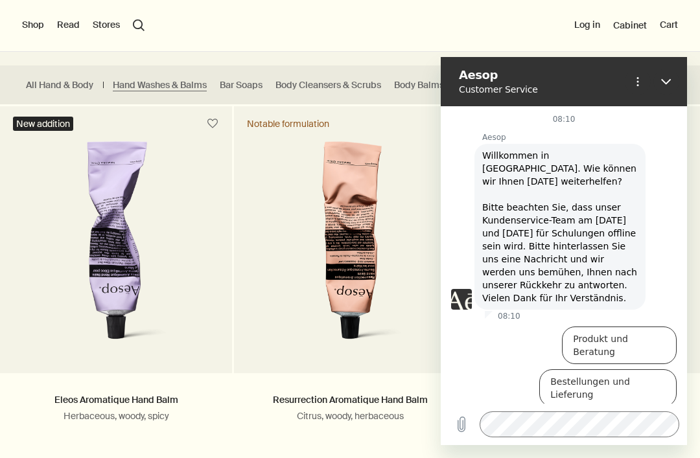
scroll to position [428, 0]
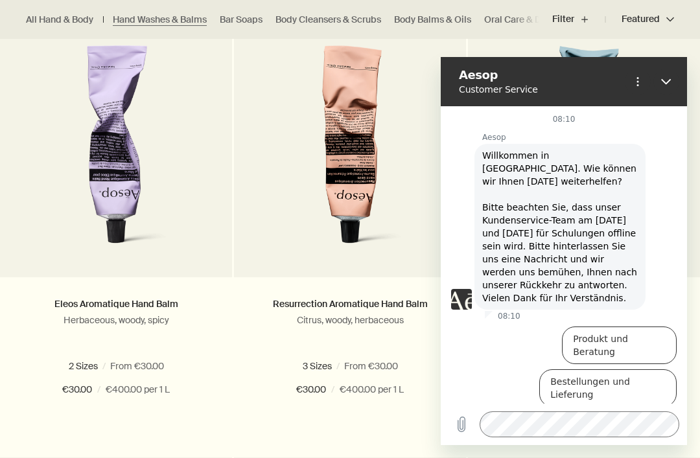
click at [400, 307] on link "Resurrection Aromatique Hand Balm" at bounding box center [350, 304] width 155 height 12
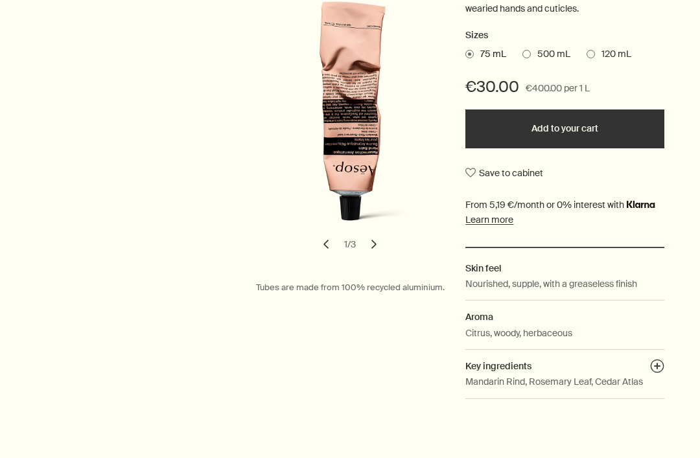
click at [660, 364] on button "plusAndCloseWithCircle" at bounding box center [657, 368] width 14 height 18
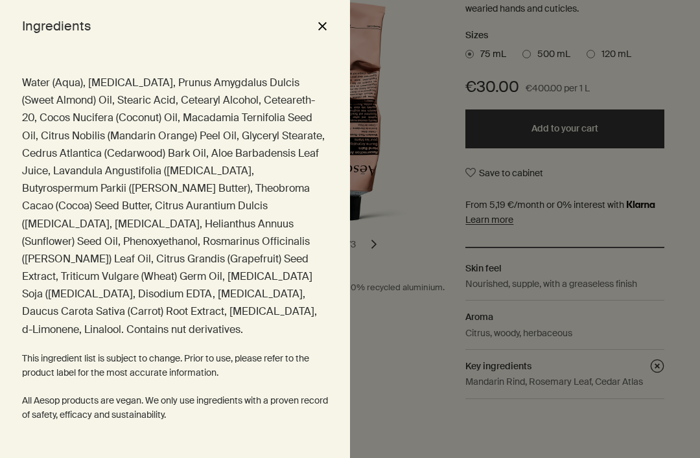
click at [424, 446] on div at bounding box center [350, 229] width 700 height 458
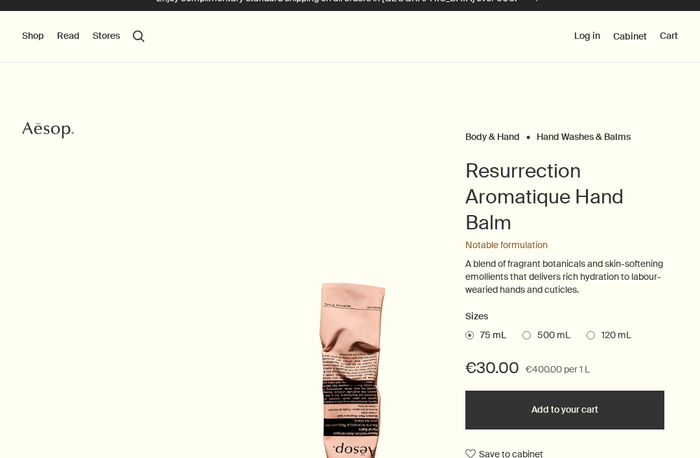
scroll to position [43, 0]
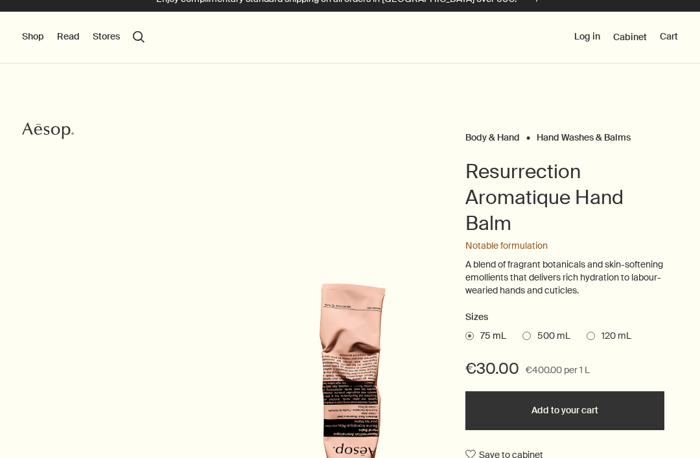
click at [72, 42] on button "Read" at bounding box center [68, 36] width 23 height 13
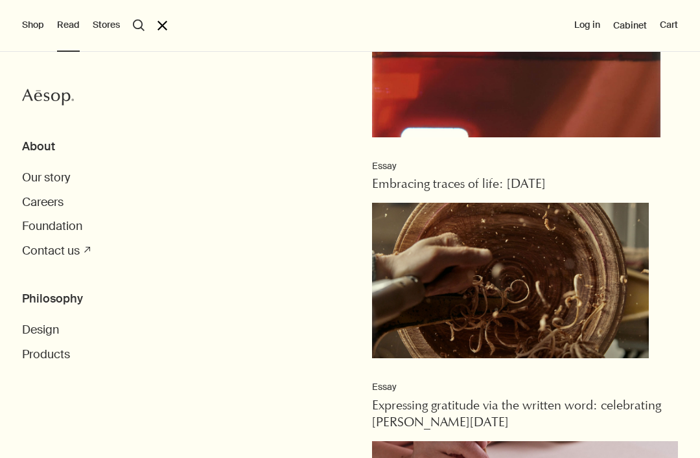
scroll to position [507, 0]
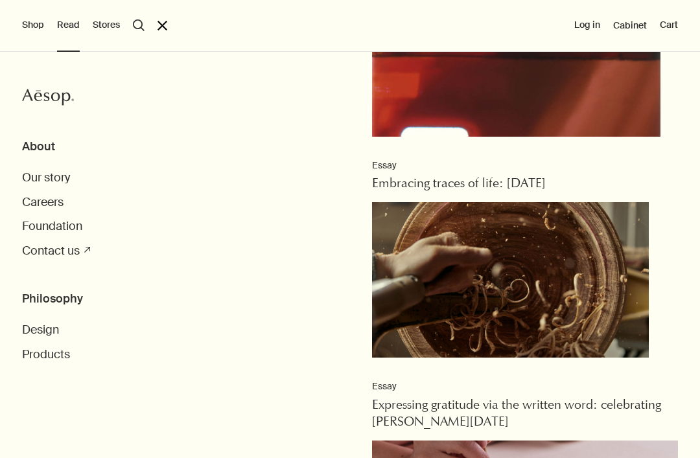
click at [46, 301] on h3 "Philosophy" at bounding box center [361, 299] width 678 height 15
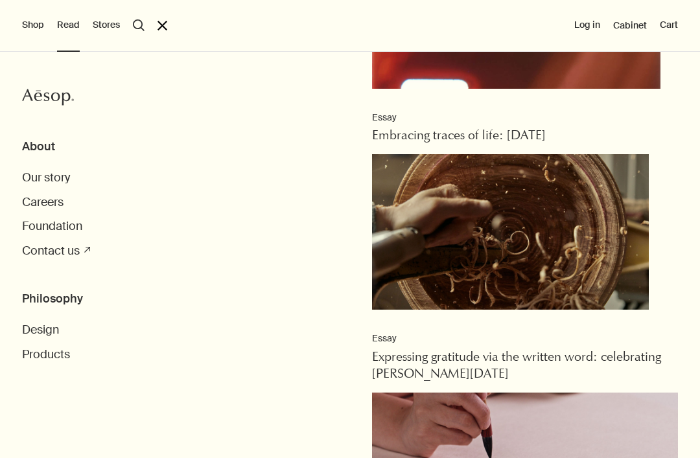
scroll to position [557, 0]
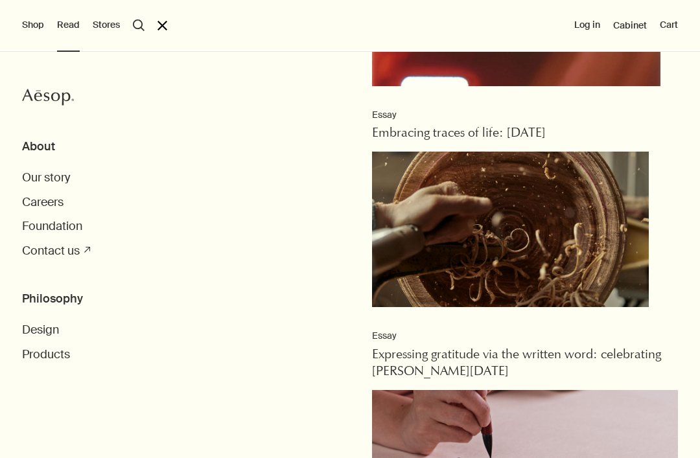
click at [46, 300] on h3 "Philosophy" at bounding box center [361, 299] width 678 height 15
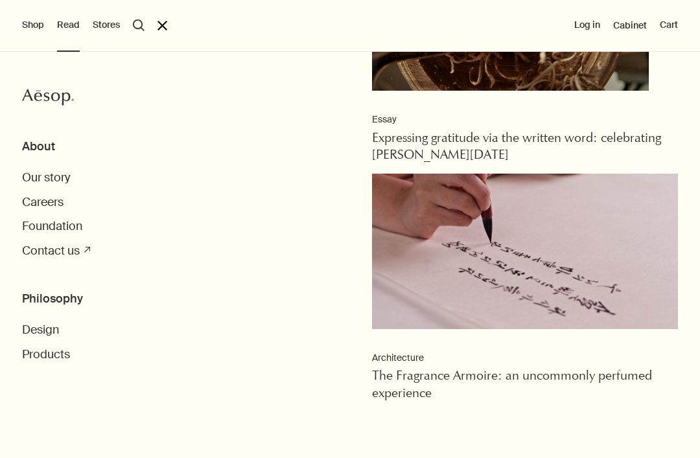
scroll to position [776, 0]
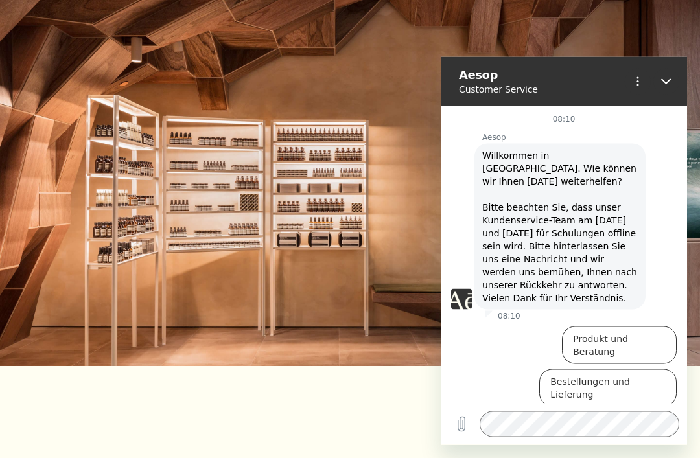
scroll to position [312, 0]
click at [666, 83] on icon "Schließen" at bounding box center [666, 82] width 10 height 6
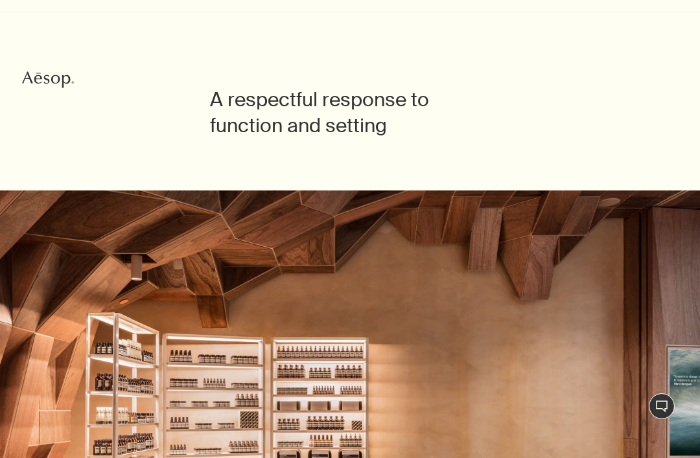
scroll to position [0, 0]
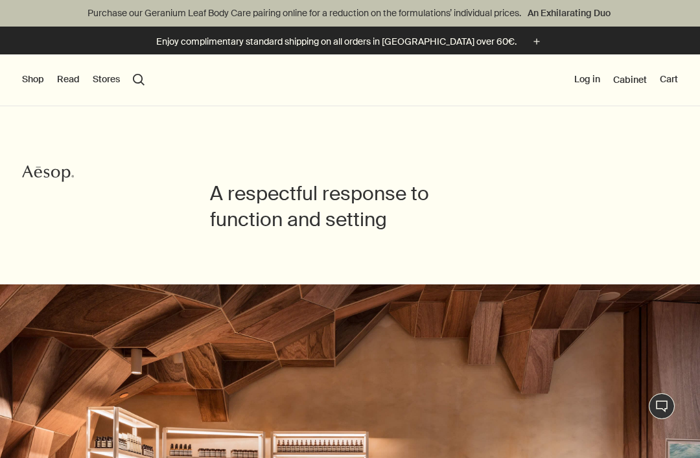
click at [99, 69] on div "Shop New & Notable Skin Care Hand & Body Home Hair Fragrance Kits & Travel Gift…" at bounding box center [350, 80] width 700 height 52
click at [106, 84] on button "Stores" at bounding box center [106, 79] width 27 height 13
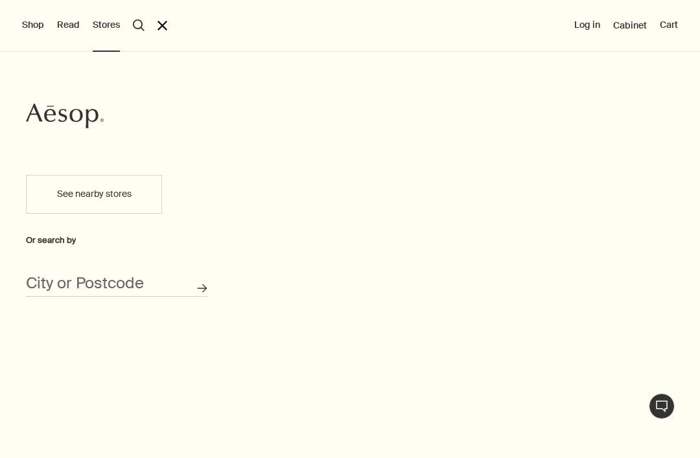
click at [56, 195] on button "See nearby stores" at bounding box center [94, 194] width 136 height 39
